Goal: Information Seeking & Learning: Learn about a topic

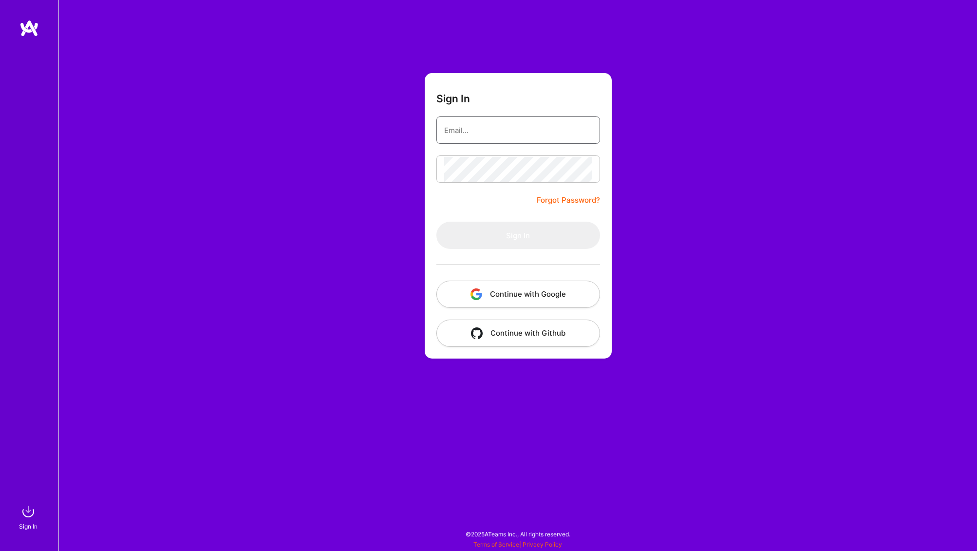
type input "[PERSON_NAME][EMAIL_ADDRESS][DOMAIN_NAME]"
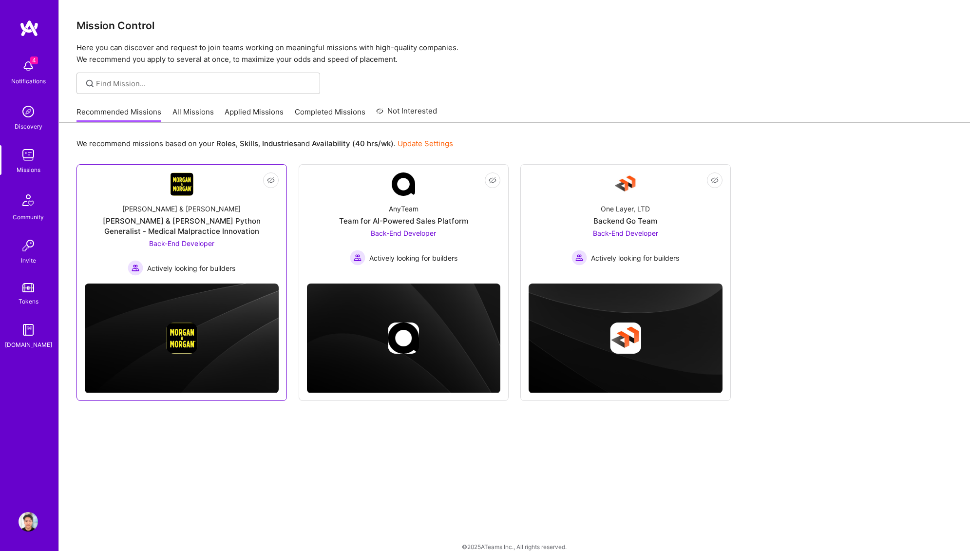
click at [195, 224] on div "[PERSON_NAME] & [PERSON_NAME] Python Generalist - Medical Malpractice Innovation" at bounding box center [182, 226] width 194 height 20
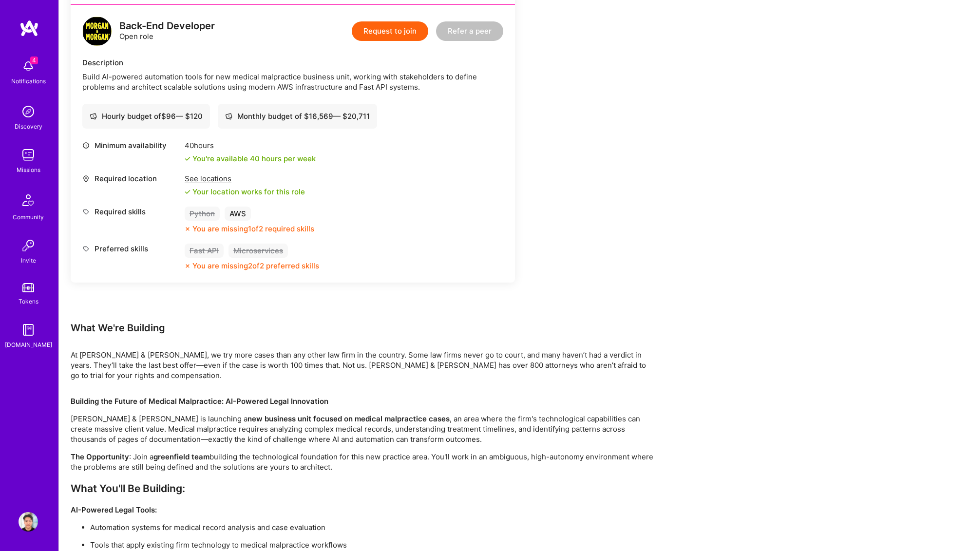
scroll to position [301, 0]
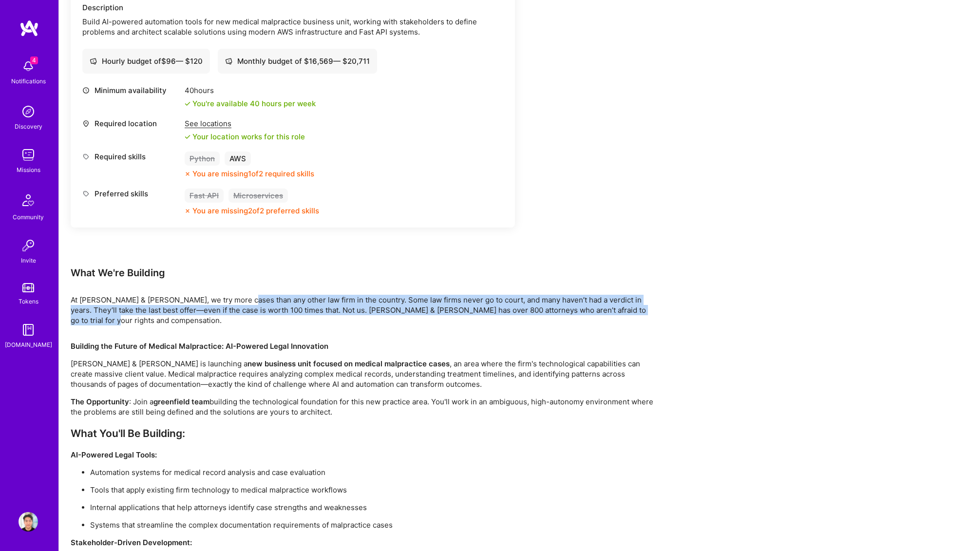
click at [264, 327] on div "Earn tokens for inviting a new [PERSON_NAME] to this mission Do you know the pe…" at bounding box center [363, 340] width 585 height 997
click at [312, 341] on p "Building the Future of Medical Malpractice: AI-Powered Legal Innovation" at bounding box center [363, 346] width 585 height 10
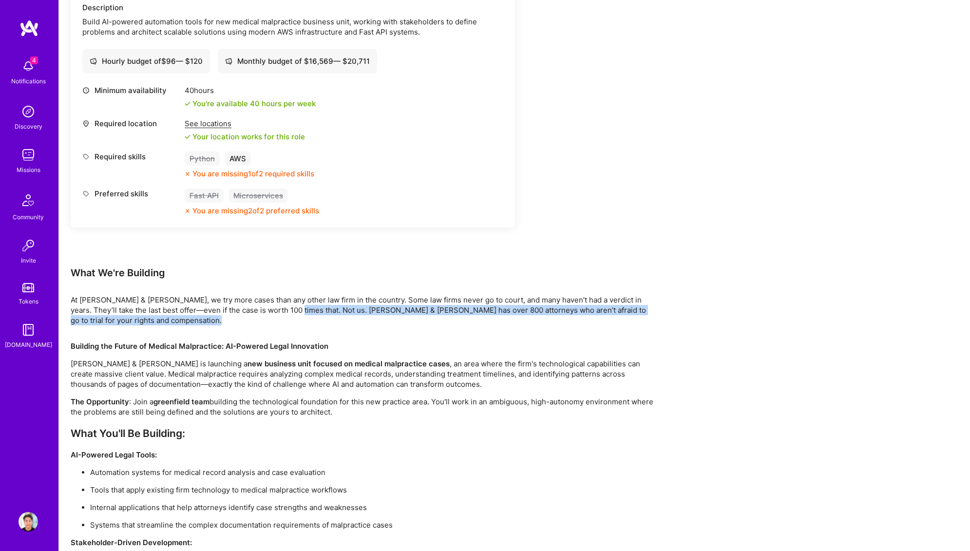
drag, startPoint x: 288, startPoint y: 307, endPoint x: 350, endPoint y: 362, distance: 82.8
click at [323, 347] on div "Earn tokens for inviting a new [PERSON_NAME] to this mission Do you know the pe…" at bounding box center [363, 340] width 585 height 997
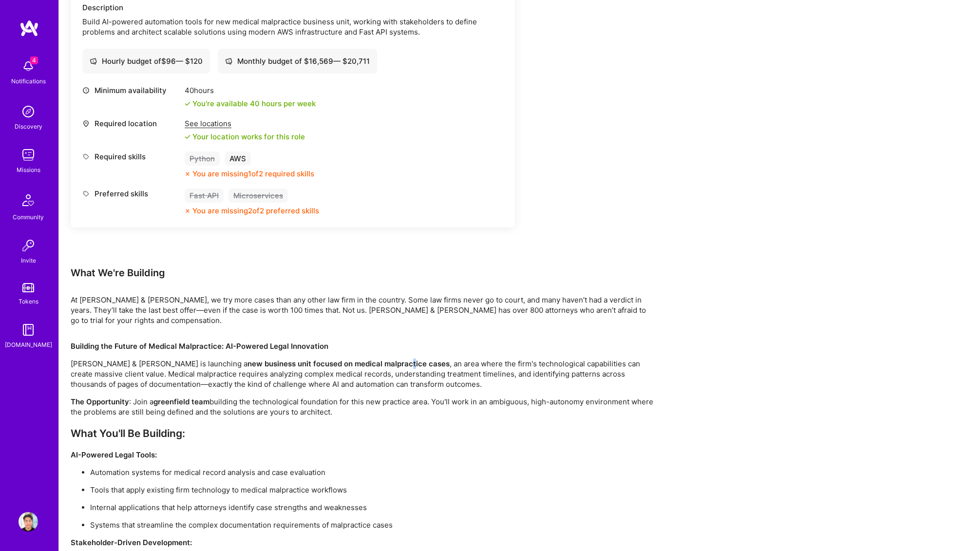
drag, startPoint x: 350, startPoint y: 362, endPoint x: 338, endPoint y: 343, distance: 22.2
click at [350, 362] on strong "new business unit focused on medical malpractice cases" at bounding box center [348, 363] width 202 height 9
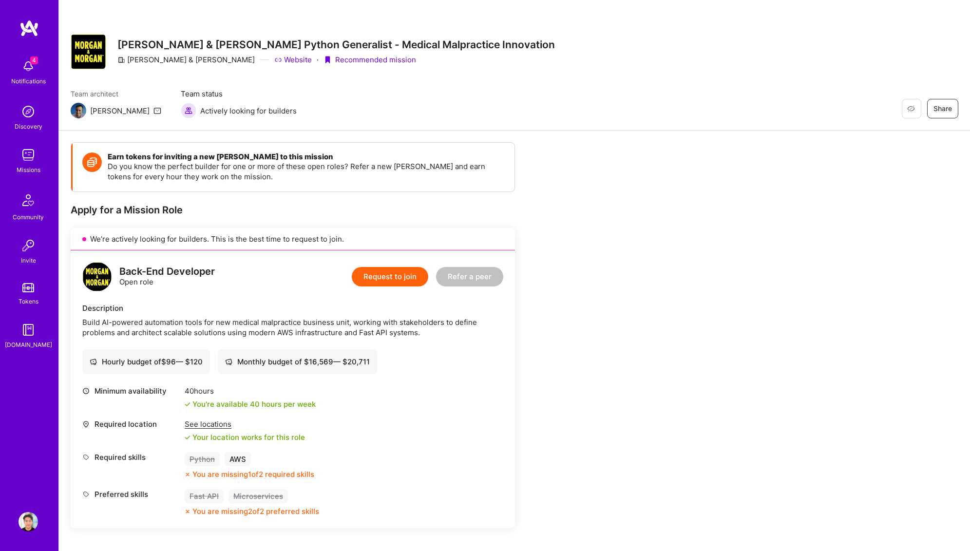
scroll to position [67, 0]
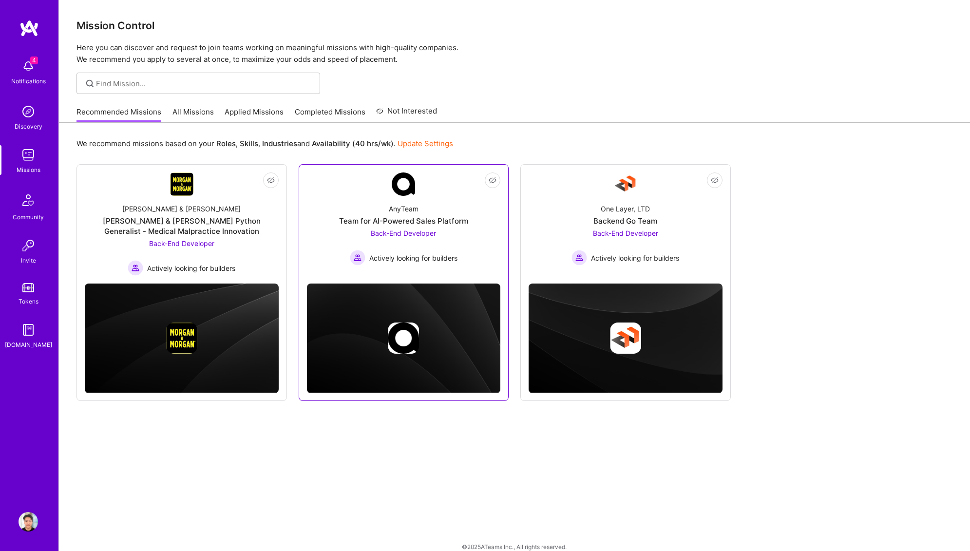
click at [417, 221] on div "Team for AI-Powered Sales Platform" at bounding box center [403, 221] width 129 height 10
